Goal: Navigation & Orientation: Find specific page/section

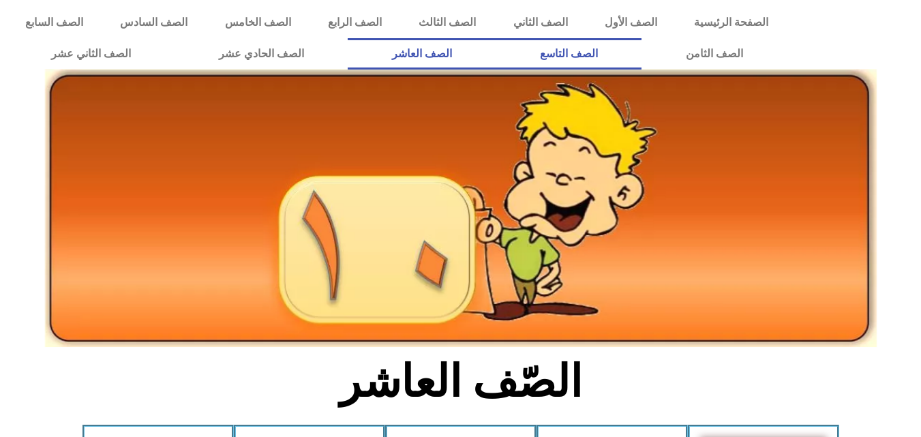
click at [496, 38] on link "الصف التاسع" at bounding box center [569, 53] width 146 height 31
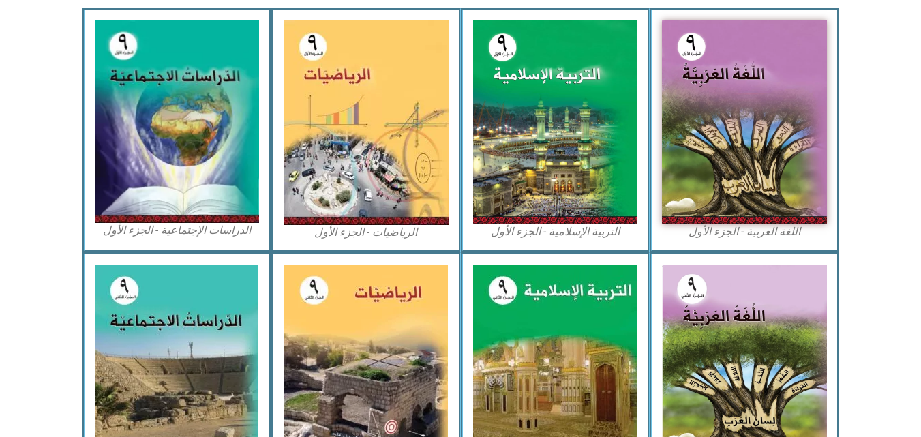
scroll to position [442, 0]
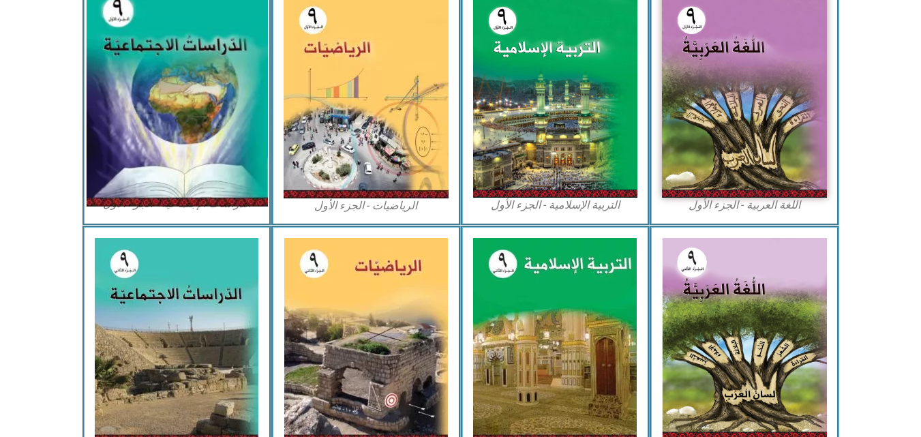
click at [181, 65] on img at bounding box center [176, 95] width 181 height 223
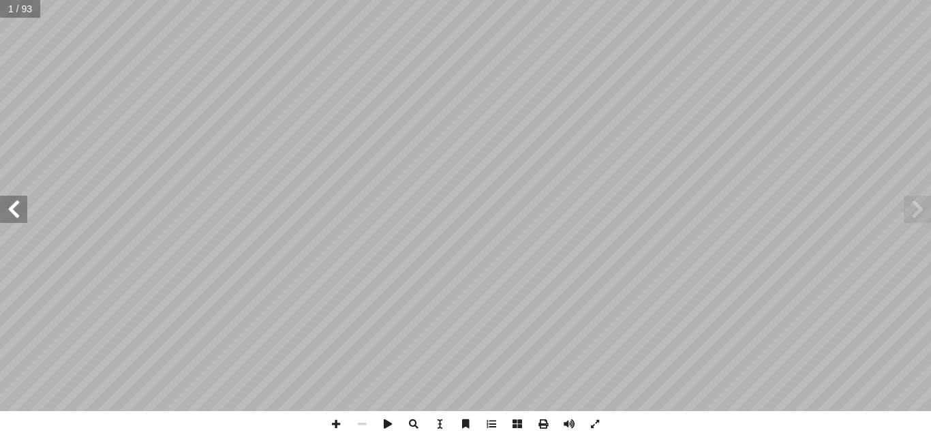
click at [13, 205] on span at bounding box center [13, 209] width 27 height 27
click at [17, 220] on span at bounding box center [13, 209] width 27 height 27
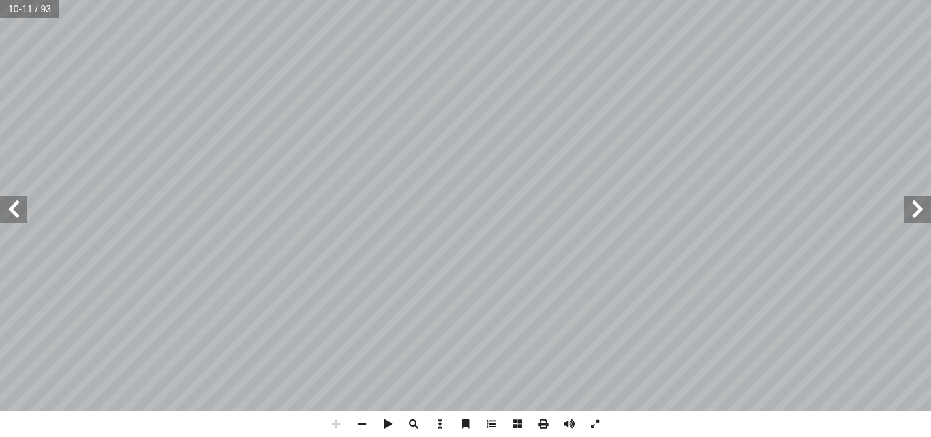
click at [14, 213] on span at bounding box center [13, 209] width 27 height 27
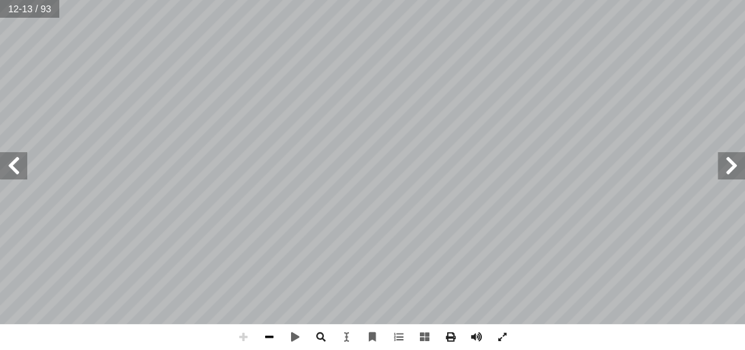
click at [266, 332] on span at bounding box center [269, 337] width 26 height 26
